Goal: Transaction & Acquisition: Download file/media

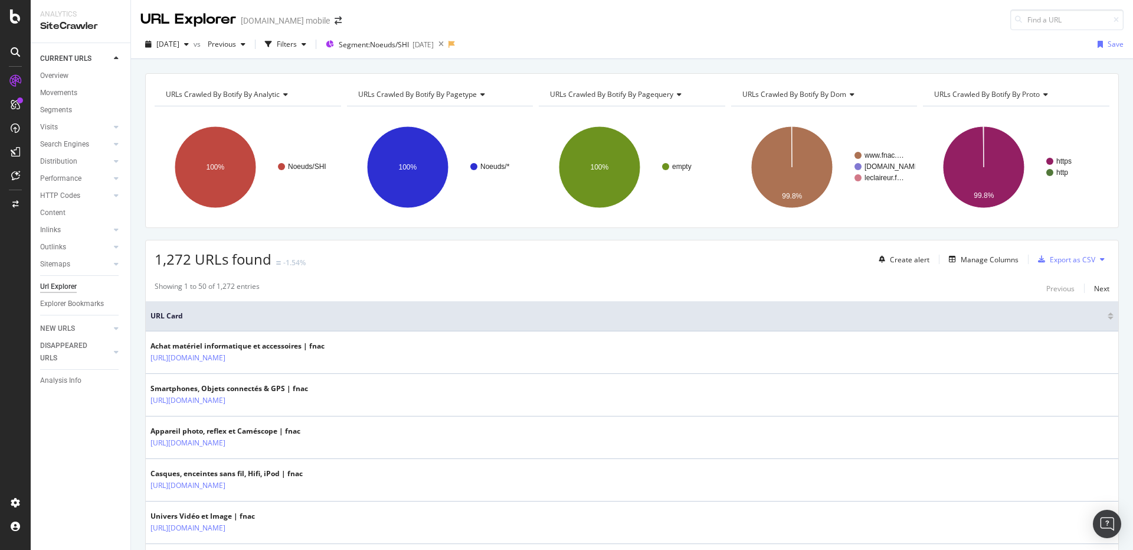
click at [1056, 255] on div "Export as CSV" at bounding box center [1072, 259] width 45 height 10
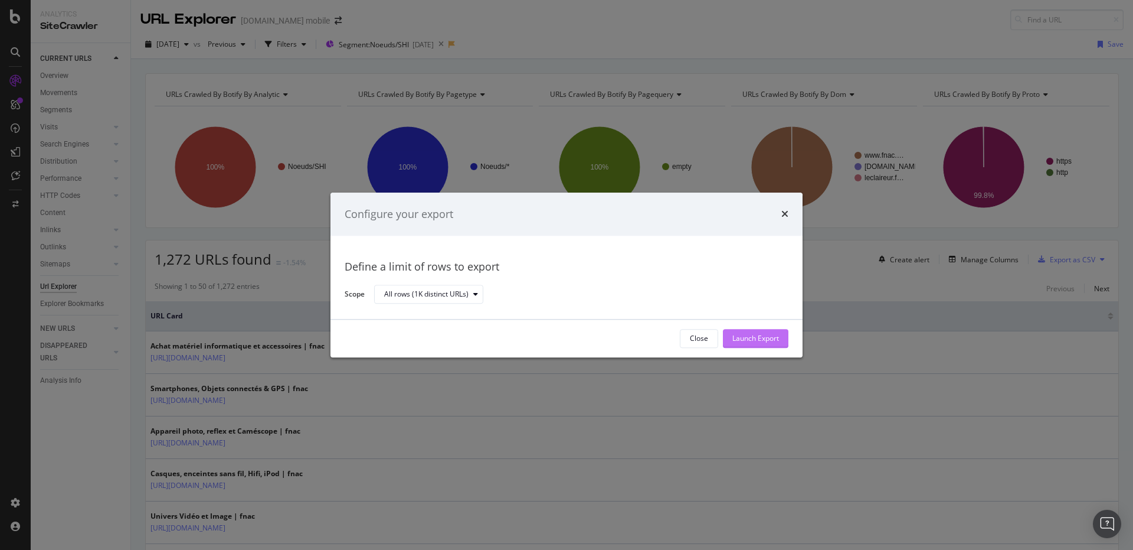
click at [754, 337] on div "Launch Export" at bounding box center [756, 339] width 47 height 10
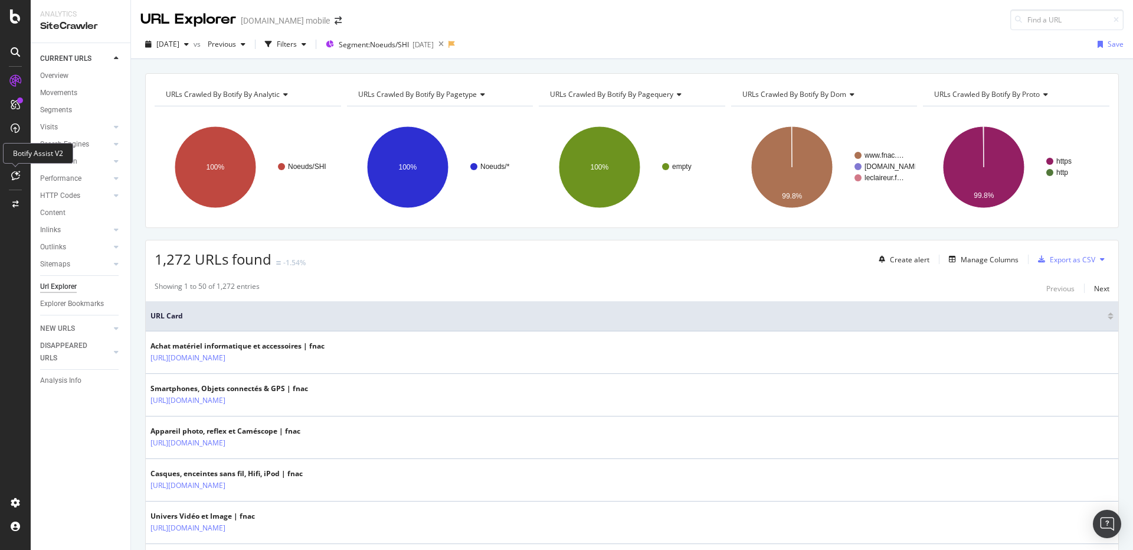
click at [3, 153] on div "Botify Assist V2" at bounding box center [38, 153] width 70 height 21
click at [23, 149] on icon at bounding box center [22, 148] width 9 height 9
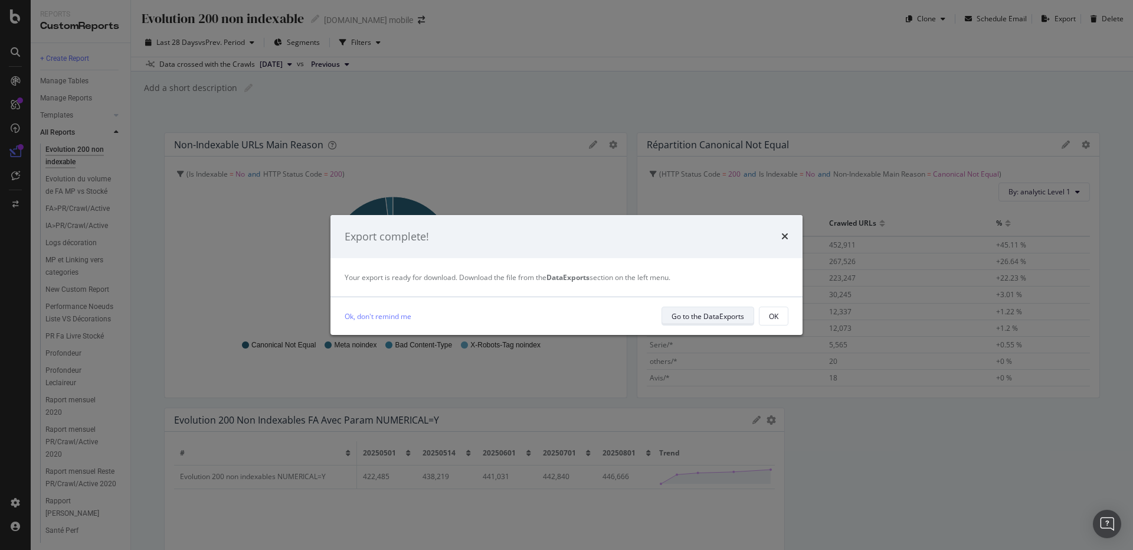
click at [726, 321] on div "Go to the DataExports" at bounding box center [708, 316] width 73 height 10
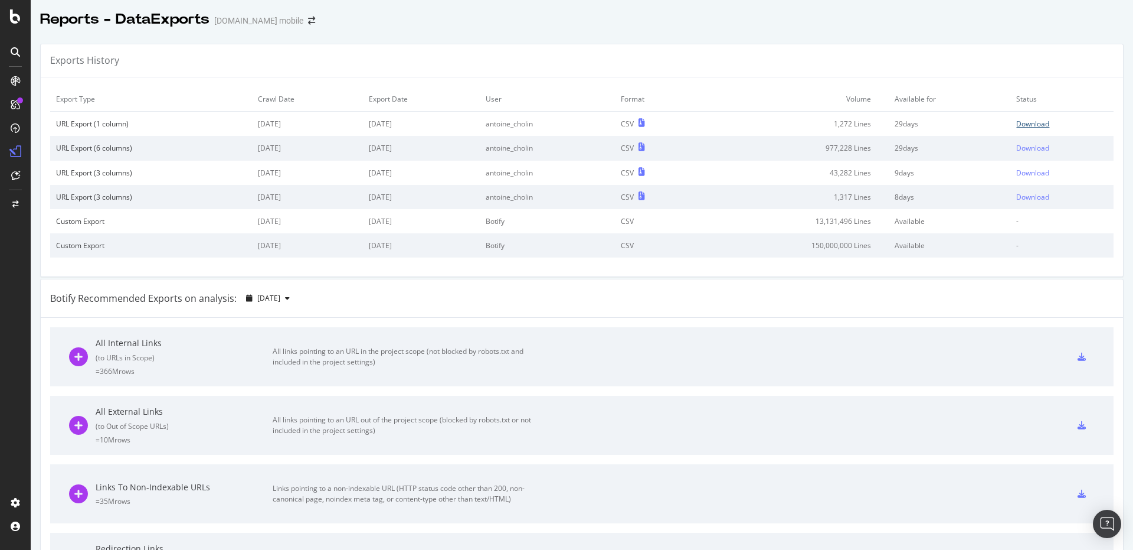
click at [1030, 123] on div "Download" at bounding box center [1033, 124] width 33 height 10
